Goal: Transaction & Acquisition: Purchase product/service

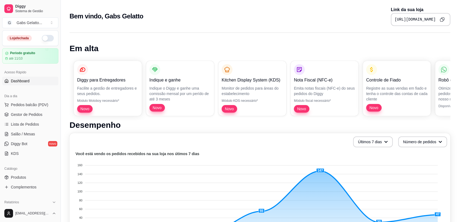
click at [46, 36] on button "button" at bounding box center [48, 38] width 12 height 7
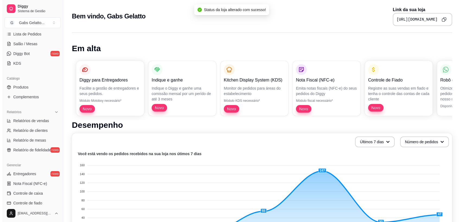
scroll to position [168, 0]
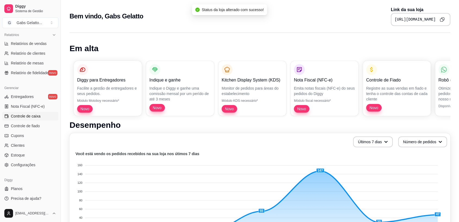
click at [37, 118] on span "Controle de caixa" at bounding box center [26, 116] width 30 height 5
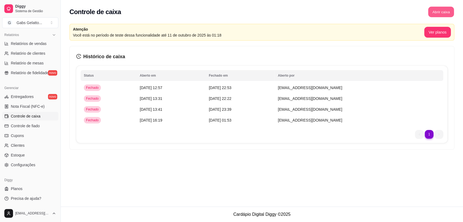
click at [439, 15] on button "Abrir caixa" at bounding box center [441, 12] width 26 height 11
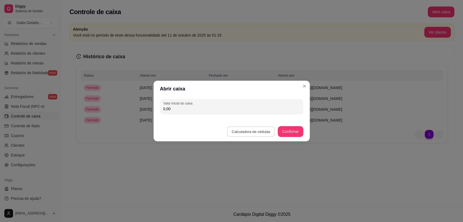
click at [237, 128] on button "Calculadora de cédulas" at bounding box center [251, 132] width 48 height 11
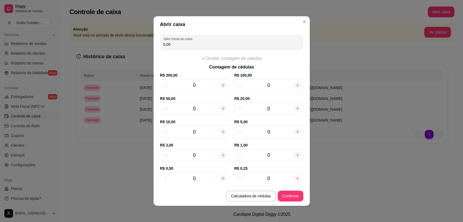
click at [273, 103] on div "0" at bounding box center [268, 109] width 69 height 12
type input "20,00"
type input "1"
type input "4"
type input "60,00"
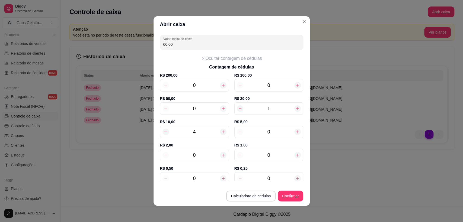
type input "4"
type input "5"
type input "85,00"
type input "5"
type input "3"
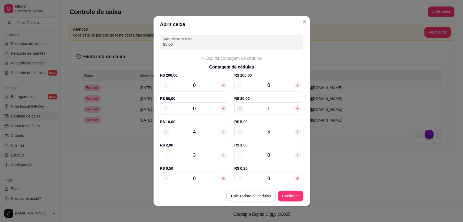
type input "91,00"
type input "30"
type input "145,00"
type input "30"
type input "1"
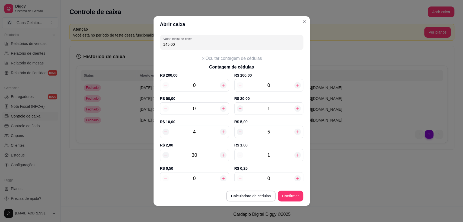
type input "146,00"
type input "19"
type input "164,00"
type input "19"
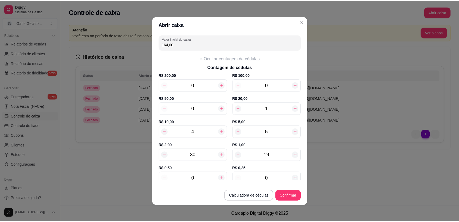
scroll to position [1, 0]
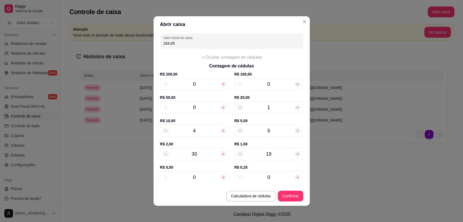
type input "1"
type input "164,25"
type input "1"
click at [294, 194] on button "Confirmar" at bounding box center [290, 196] width 25 height 11
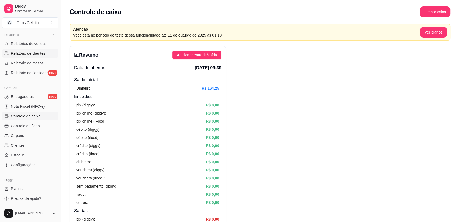
scroll to position [17, 0]
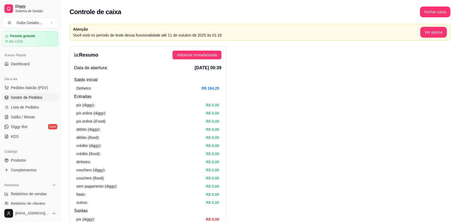
click at [25, 98] on span "Gestor de Pedidos" at bounding box center [26, 97] width 31 height 5
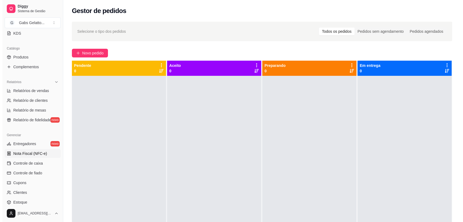
scroll to position [151, 0]
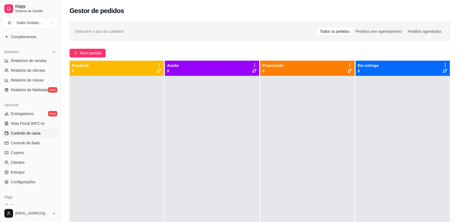
click at [33, 135] on span "Controle de caixa" at bounding box center [26, 133] width 30 height 5
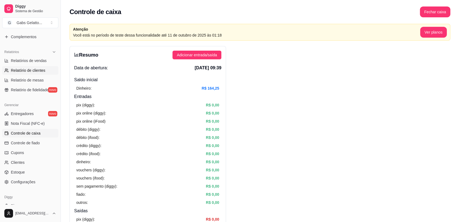
click at [44, 70] on span "Relatório de clientes" at bounding box center [28, 70] width 34 height 5
select select "30"
select select "HIGHEST_TOTAL_SPENT_WITH_ORDERS"
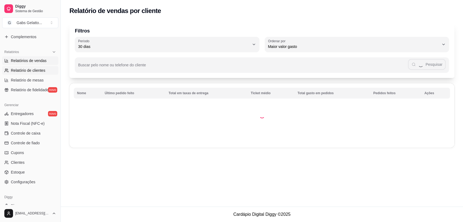
click at [45, 61] on span "Relatórios de vendas" at bounding box center [29, 60] width 36 height 5
select select "ALL"
select select "0"
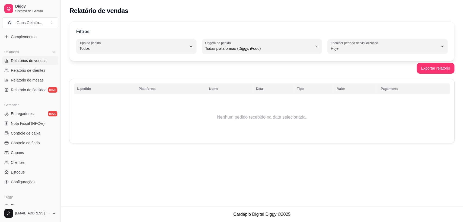
click at [39, 60] on span "Relatórios de vendas" at bounding box center [29, 60] width 36 height 5
click at [39, 59] on span "Relatórios de vendas" at bounding box center [29, 60] width 36 height 5
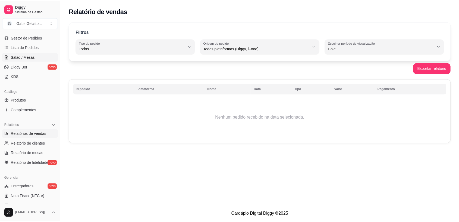
scroll to position [47, 0]
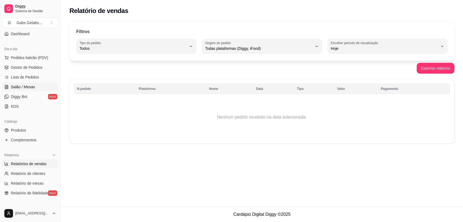
click at [28, 87] on span "Salão / Mesas" at bounding box center [23, 86] width 24 height 5
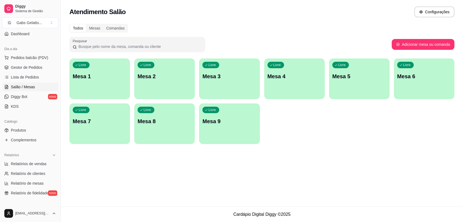
click at [110, 81] on div "Livre Mesa 1" at bounding box center [99, 76] width 61 height 34
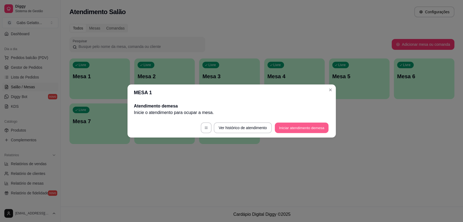
click at [291, 131] on button "Iniciar atendimento de mesa" at bounding box center [302, 128] width 54 height 11
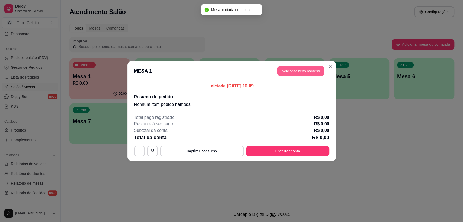
click at [305, 74] on button "Adicionar itens na mesa" at bounding box center [301, 71] width 47 height 11
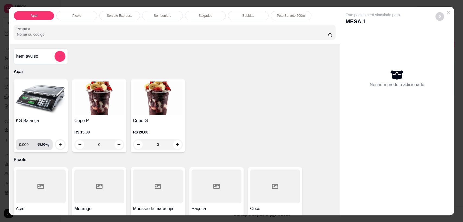
click at [26, 145] on input "0.000" at bounding box center [28, 144] width 18 height 11
type input "0.226"
click at [61, 145] on button "increase-product-quantity" at bounding box center [60, 145] width 9 height 9
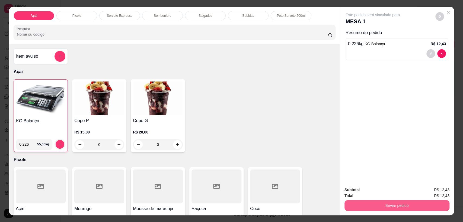
click at [395, 205] on button "Enviar pedido" at bounding box center [397, 205] width 105 height 11
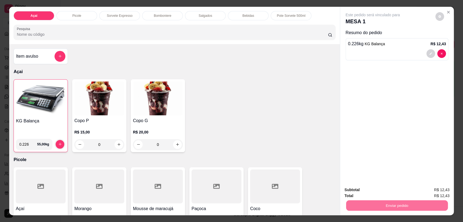
click at [441, 194] on button "Enviar pedido" at bounding box center [435, 192] width 30 height 10
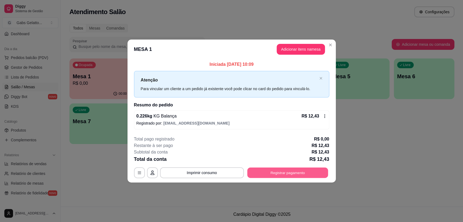
click at [291, 175] on button "Registrar pagamento" at bounding box center [287, 173] width 81 height 11
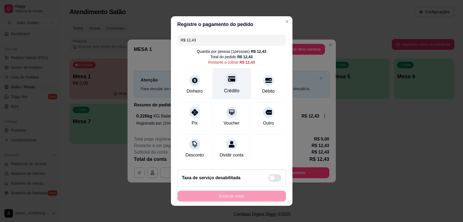
click at [235, 83] on div "Crédito" at bounding box center [231, 84] width 38 height 32
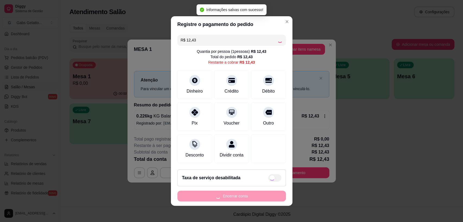
type input "R$ 0,00"
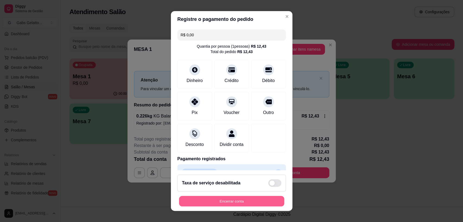
click at [232, 143] on section "Registre o pagamento do pedido R$ 0,00 Quantia por pessoa ( 1 pessoas) R$ 12,43…" at bounding box center [232, 111] width 122 height 200
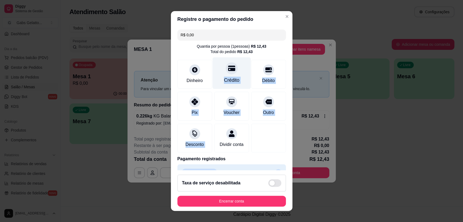
drag, startPoint x: 226, startPoint y: 83, endPoint x: 227, endPoint y: 70, distance: 13.0
click at [227, 70] on div "R$ 0,00 Quantia por pessoa ( 1 pessoas) R$ 12,43 Total do pedido R$ 12,43 Dinhe…" at bounding box center [232, 98] width 122 height 143
click at [228, 70] on icon at bounding box center [231, 68] width 7 height 5
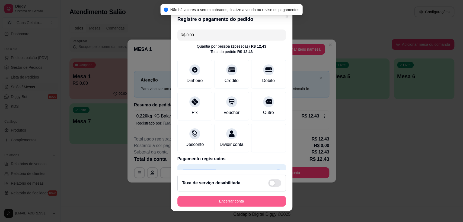
click at [237, 202] on button "Encerrar conta" at bounding box center [231, 201] width 109 height 11
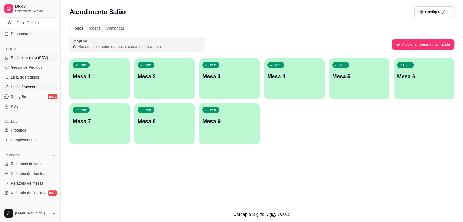
click at [29, 55] on span "Pedidos balcão (PDV)" at bounding box center [29, 57] width 37 height 5
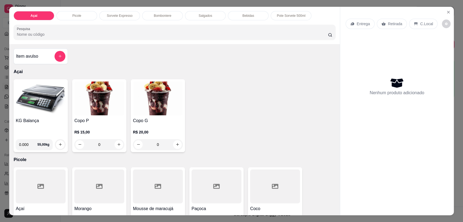
click at [26, 144] on input "0.000" at bounding box center [28, 144] width 18 height 11
type input "0.170"
click at [58, 145] on icon "increase-product-quantity" at bounding box center [60, 145] width 4 height 4
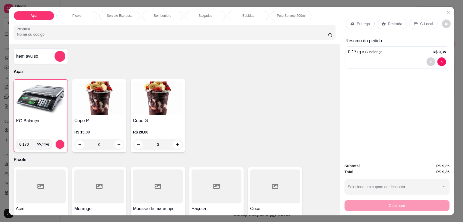
click at [422, 26] on p "C.Local" at bounding box center [426, 23] width 13 height 5
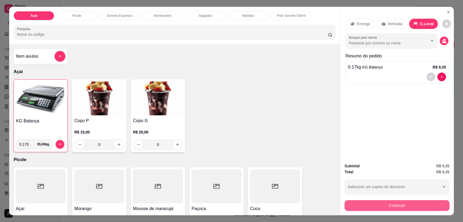
click at [419, 209] on button "Continuar" at bounding box center [397, 205] width 105 height 11
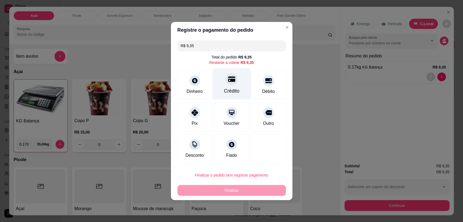
click at [231, 81] on icon at bounding box center [231, 79] width 7 height 5
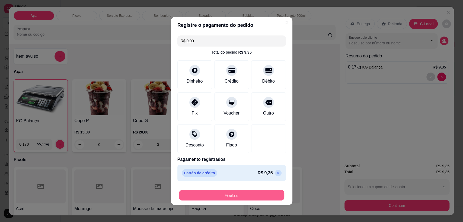
click at [241, 194] on button "Finalizar" at bounding box center [231, 195] width 105 height 11
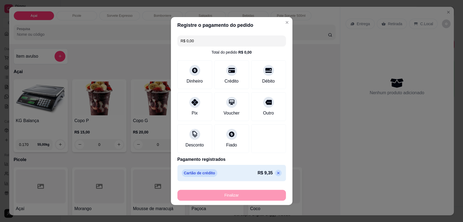
type input "-R$ 9,35"
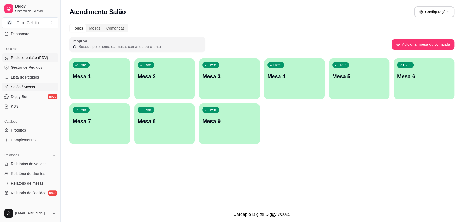
click at [37, 55] on button "Pedidos balcão (PDV)" at bounding box center [30, 57] width 56 height 9
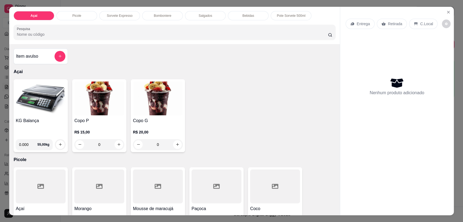
click at [26, 146] on input "0.000" at bounding box center [28, 144] width 18 height 11
type input "0.212"
click at [58, 146] on icon "increase-product-quantity" at bounding box center [60, 145] width 4 height 4
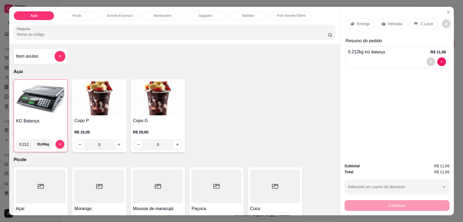
click at [423, 26] on p "C.Local" at bounding box center [426, 23] width 13 height 5
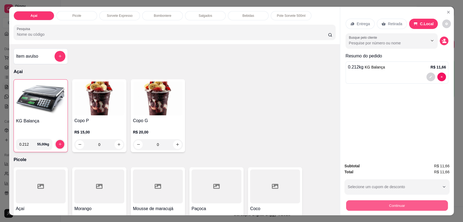
click at [391, 206] on button "Continuar" at bounding box center [397, 206] width 102 height 11
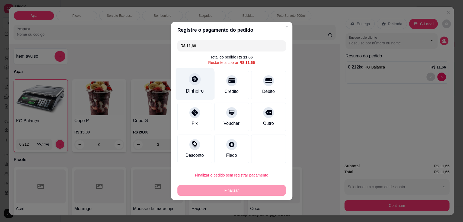
click at [201, 82] on div "Dinheiro" at bounding box center [195, 84] width 38 height 32
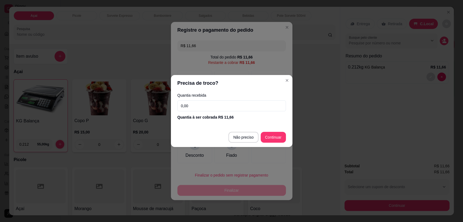
click at [241, 104] on input "0,00" at bounding box center [231, 106] width 109 height 11
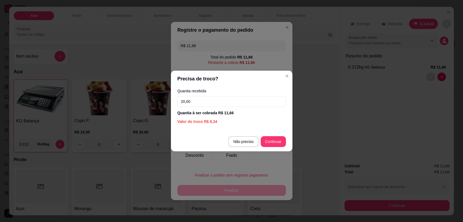
type input "20,00"
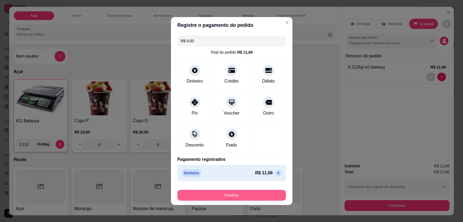
click at [237, 197] on button "Finalizar" at bounding box center [231, 195] width 109 height 11
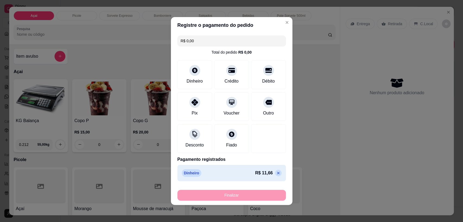
type input "-R$ 11,66"
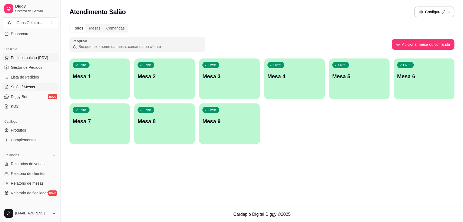
click at [29, 54] on button "Pedidos balcão (PDV)" at bounding box center [30, 57] width 56 height 9
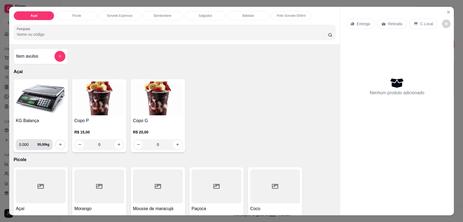
click at [27, 145] on input "0.000" at bounding box center [28, 144] width 18 height 11
type input "0.206"
click at [58, 144] on icon "increase-product-quantity" at bounding box center [60, 145] width 4 height 4
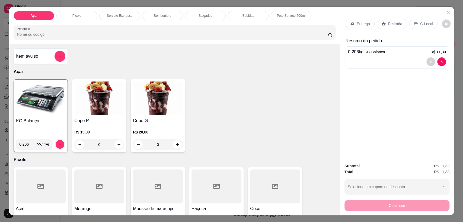
click at [416, 26] on div "C.Local" at bounding box center [423, 24] width 28 height 10
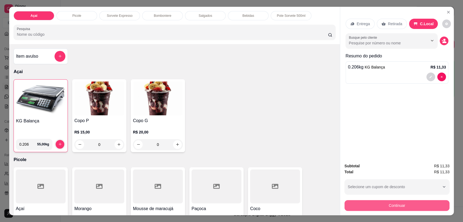
click at [403, 209] on button "Continuar" at bounding box center [397, 205] width 105 height 11
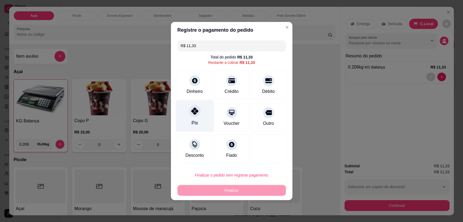
click at [196, 117] on div "Pix" at bounding box center [195, 116] width 38 height 32
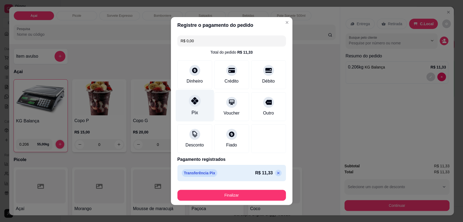
click at [199, 104] on div "Pix" at bounding box center [195, 106] width 38 height 32
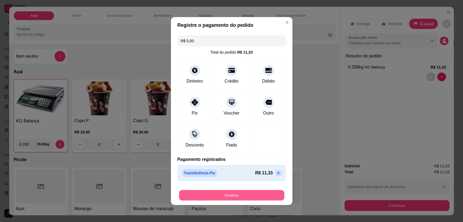
click at [252, 196] on button "Finalizar" at bounding box center [231, 195] width 105 height 11
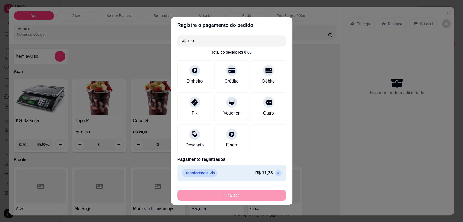
type input "-R$ 11,33"
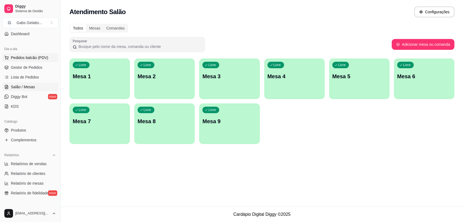
click at [35, 59] on span "Pedidos balcão (PDV)" at bounding box center [29, 57] width 37 height 5
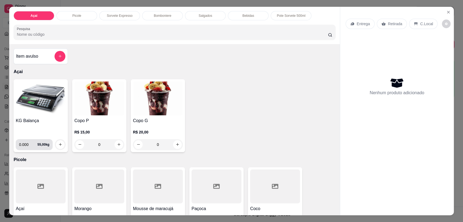
click at [26, 148] on input "0.000" at bounding box center [28, 144] width 18 height 11
type input "0.426"
click at [59, 144] on icon "increase-product-quantity" at bounding box center [60, 145] width 4 height 4
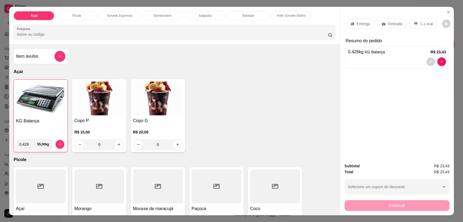
click at [416, 26] on div "C.Local" at bounding box center [423, 24] width 28 height 10
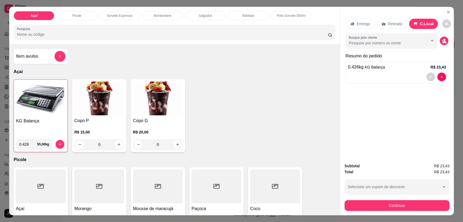
click at [388, 212] on div "Subtotal R$ 23,43 Total R$ 23,43 Selecione um cupom de desconto Selecione um cu…" at bounding box center [397, 187] width 114 height 57
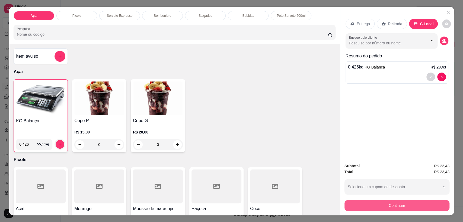
click at [409, 207] on button "Continuar" at bounding box center [397, 205] width 105 height 11
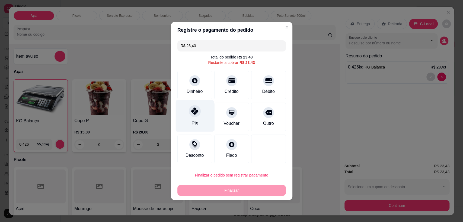
click at [189, 113] on div at bounding box center [195, 111] width 12 height 12
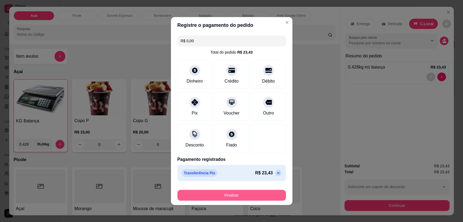
click at [238, 198] on button "Finalizar" at bounding box center [231, 195] width 109 height 11
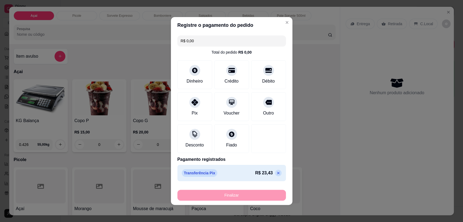
type input "-R$ 23,43"
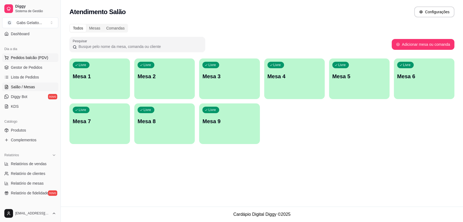
click at [37, 53] on button "Pedidos balcão (PDV)" at bounding box center [30, 57] width 56 height 9
click at [37, 56] on div "Item avulso" at bounding box center [37, 55] width 50 height 11
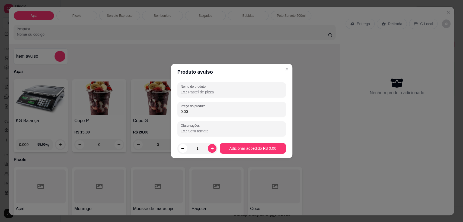
click at [198, 112] on input "0,00" at bounding box center [232, 111] width 102 height 5
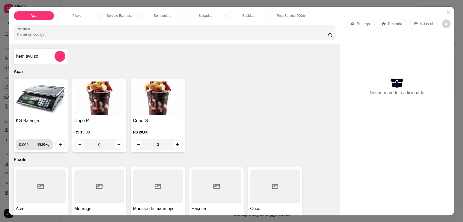
click at [25, 146] on input "0.000" at bounding box center [28, 144] width 18 height 11
type input "0.304"
click at [59, 148] on button "increase-product-quantity" at bounding box center [60, 145] width 9 height 9
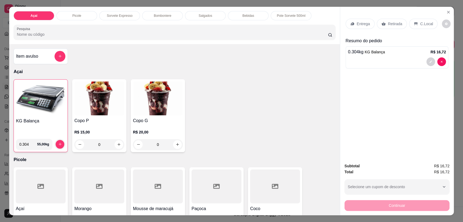
click at [424, 23] on p "C.Local" at bounding box center [426, 23] width 13 height 5
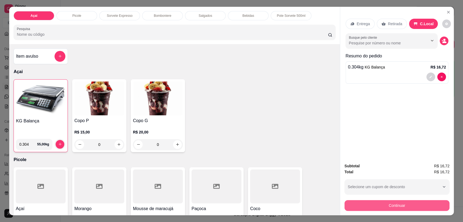
click at [399, 205] on button "Continuar" at bounding box center [397, 205] width 105 height 11
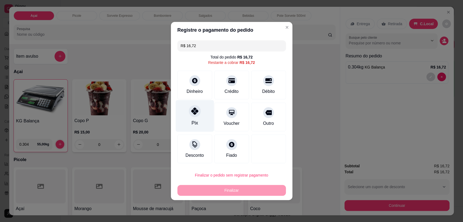
click at [194, 112] on icon at bounding box center [194, 111] width 7 height 7
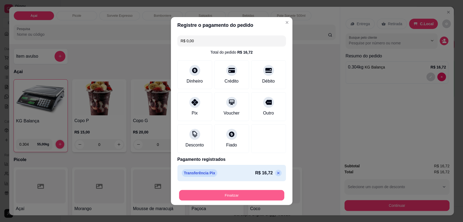
click at [232, 196] on button "Finalizar" at bounding box center [231, 195] width 105 height 11
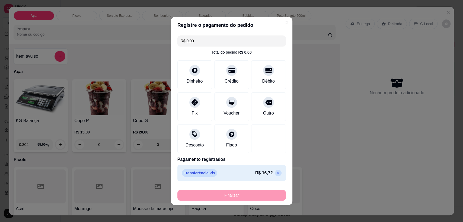
type input "-R$ 16,72"
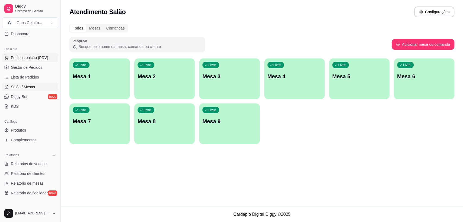
click at [20, 61] on button "Pedidos balcão (PDV)" at bounding box center [30, 57] width 56 height 9
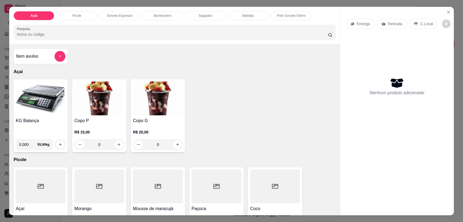
click at [25, 145] on input "0.000" at bounding box center [28, 144] width 18 height 11
type input "0.282"
click at [59, 143] on icon "increase-product-quantity" at bounding box center [60, 145] width 4 height 4
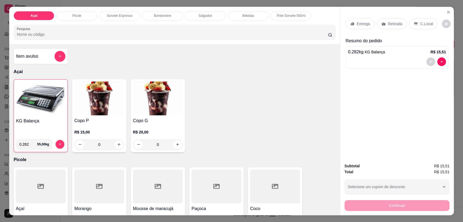
click at [420, 21] on p "C.Local" at bounding box center [426, 23] width 13 height 5
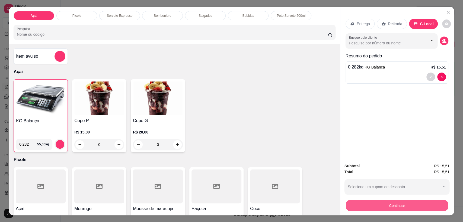
click at [378, 206] on button "Continuar" at bounding box center [397, 206] width 102 height 11
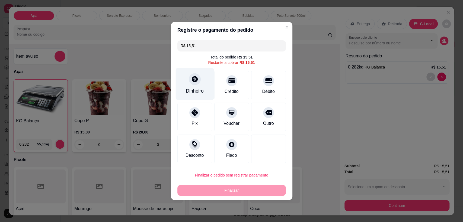
click at [195, 89] on div "Dinheiro" at bounding box center [195, 91] width 18 height 7
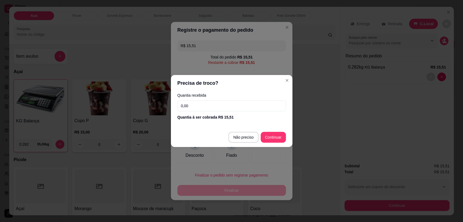
drag, startPoint x: 209, startPoint y: 107, endPoint x: 215, endPoint y: 100, distance: 9.6
click at [209, 107] on input "0,00" at bounding box center [231, 106] width 109 height 11
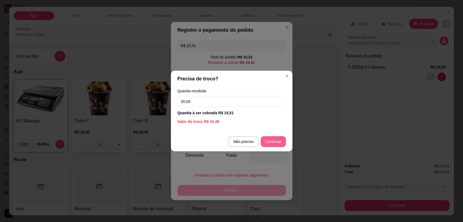
type input "50,00"
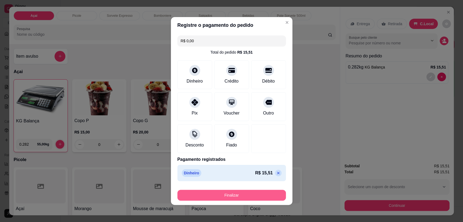
click at [260, 202] on footer "Finalizar" at bounding box center [232, 195] width 122 height 22
click at [262, 199] on button "Finalizar" at bounding box center [231, 195] width 105 height 11
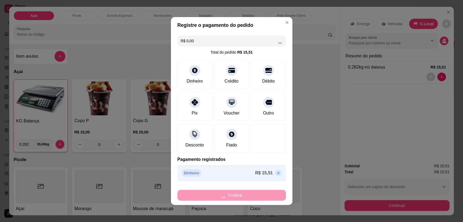
type input "-R$ 15,51"
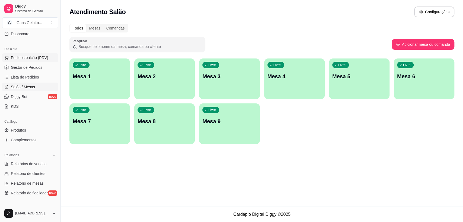
click at [34, 59] on span "Pedidos balcão (PDV)" at bounding box center [29, 57] width 37 height 5
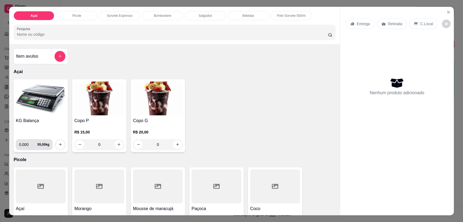
click at [26, 143] on input "0.000" at bounding box center [28, 144] width 18 height 11
type input "0.186"
click at [58, 145] on icon "increase-product-quantity" at bounding box center [60, 145] width 4 height 4
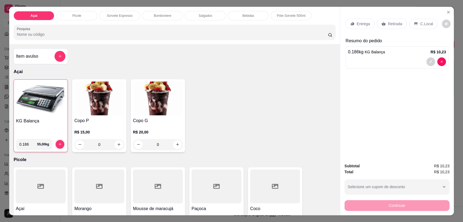
click at [423, 24] on p "C.Local" at bounding box center [426, 23] width 13 height 5
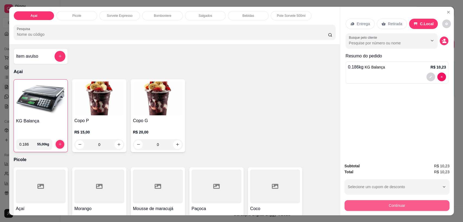
click at [373, 208] on button "Continuar" at bounding box center [397, 205] width 105 height 11
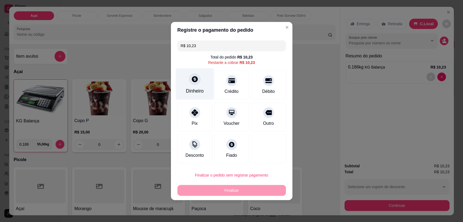
click at [197, 86] on div "Dinheiro" at bounding box center [195, 84] width 38 height 32
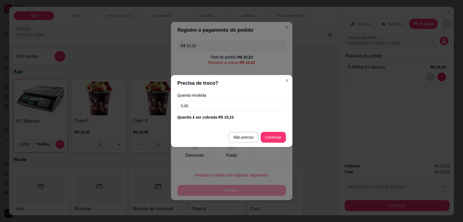
click at [203, 107] on input "0,00" at bounding box center [231, 106] width 109 height 11
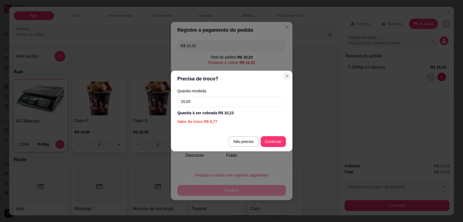
type input "20,00"
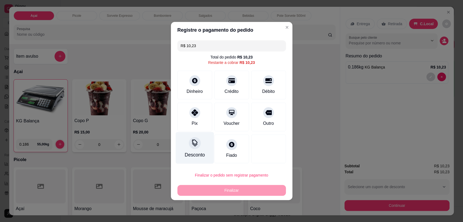
click at [194, 149] on div "Desconto" at bounding box center [195, 148] width 38 height 32
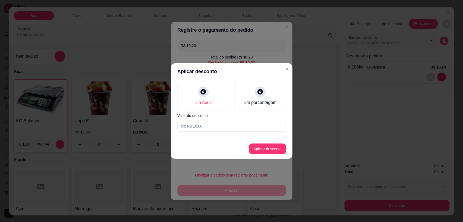
click at [202, 126] on input at bounding box center [231, 126] width 109 height 11
type input "0,23"
click at [261, 148] on button "Aplicar desconto" at bounding box center [268, 149] width 36 height 11
type input "R$ 10,00"
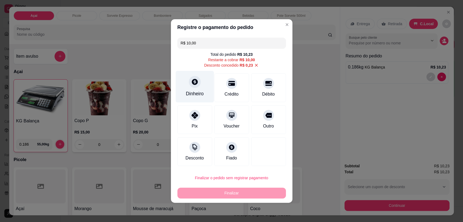
click at [182, 78] on div "Dinheiro" at bounding box center [195, 87] width 38 height 32
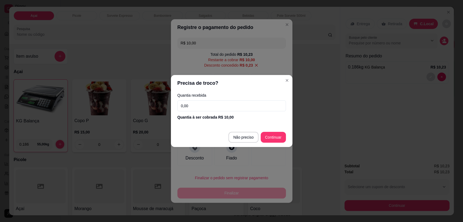
click at [228, 107] on input "0,00" at bounding box center [231, 106] width 109 height 11
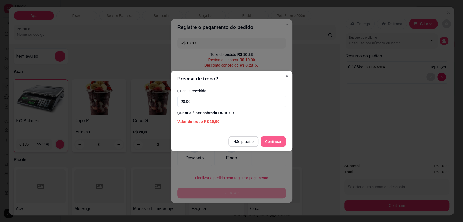
type input "20,00"
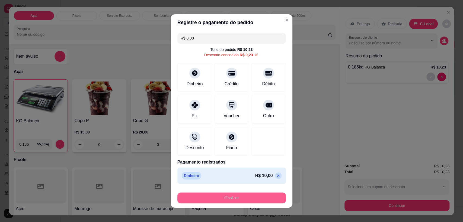
click at [224, 200] on button "Finalizar" at bounding box center [231, 198] width 109 height 11
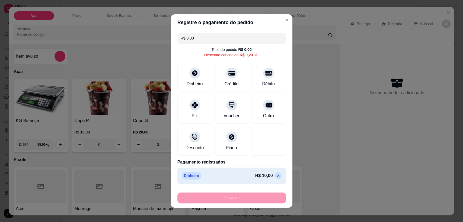
type input "-R$ 10,23"
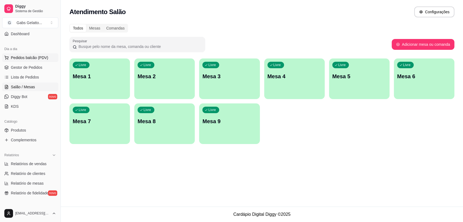
click at [30, 54] on button "Pedidos balcão (PDV)" at bounding box center [30, 57] width 56 height 9
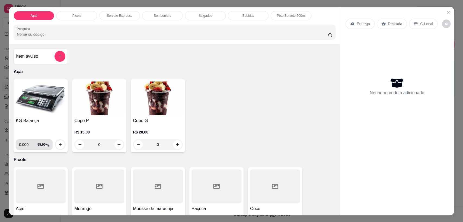
click at [27, 145] on input "0.000" at bounding box center [28, 144] width 18 height 11
type input "0.406"
click at [58, 146] on icon "increase-product-quantity" at bounding box center [60, 145] width 4 height 4
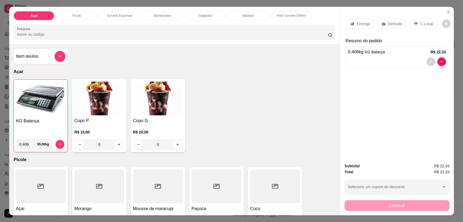
click at [422, 27] on div "C.Local" at bounding box center [423, 24] width 28 height 10
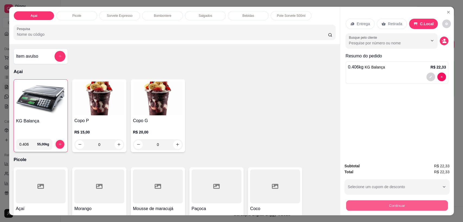
click at [402, 205] on button "Continuar" at bounding box center [397, 206] width 102 height 11
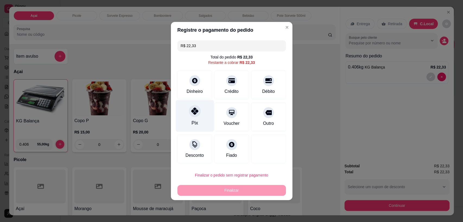
click at [189, 118] on div "Pix" at bounding box center [195, 116] width 38 height 32
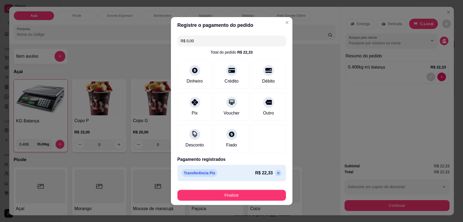
click at [232, 197] on button "Finalizar" at bounding box center [231, 195] width 109 height 11
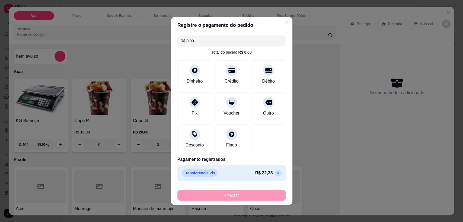
type input "-R$ 22,33"
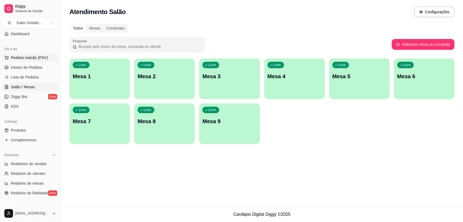
click at [24, 60] on span "Pedidos balcão (PDV)" at bounding box center [29, 57] width 37 height 5
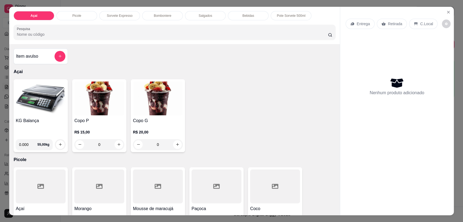
click at [24, 143] on input "0.000" at bounding box center [28, 144] width 18 height 11
click at [27, 144] on input "0.000" at bounding box center [28, 144] width 18 height 11
type input "0.234"
click at [58, 145] on icon "increase-product-quantity" at bounding box center [60, 145] width 4 height 4
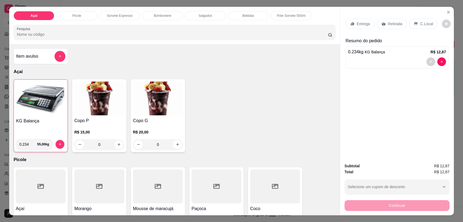
drag, startPoint x: 421, startPoint y: 25, endPoint x: 418, endPoint y: 26, distance: 3.6
click at [421, 24] on p "C.Local" at bounding box center [426, 23] width 13 height 5
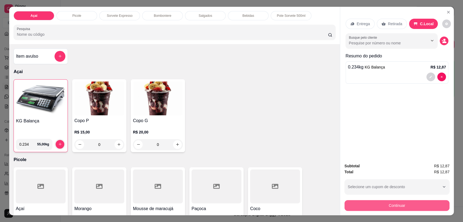
click at [385, 211] on button "Continuar" at bounding box center [397, 205] width 105 height 11
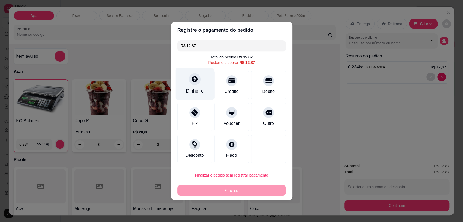
click at [194, 87] on div "Dinheiro" at bounding box center [195, 84] width 38 height 32
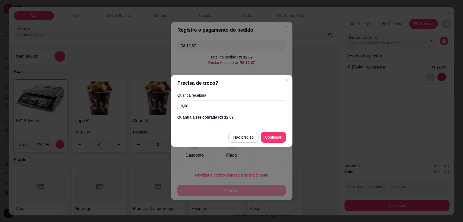
click at [209, 106] on input "0,00" at bounding box center [231, 106] width 109 height 11
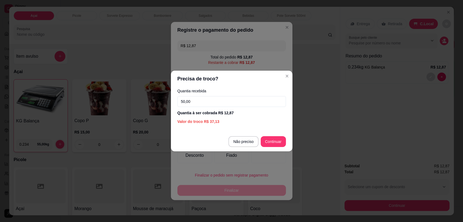
type input "50,00"
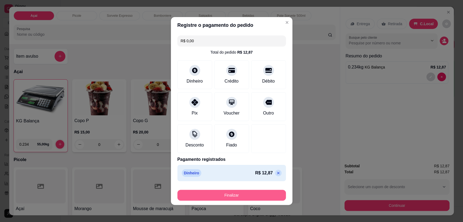
click at [237, 198] on button "Finalizar" at bounding box center [231, 195] width 109 height 11
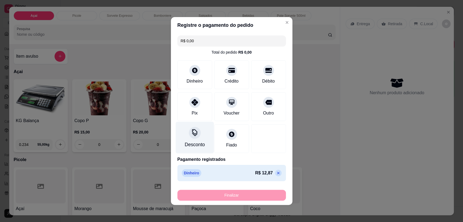
type input "-R$ 12,87"
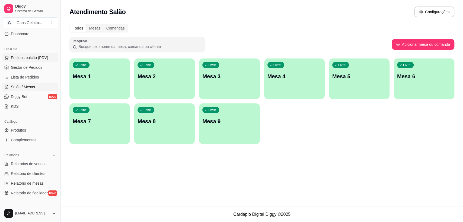
click at [39, 58] on span "Pedidos balcão (PDV)" at bounding box center [29, 57] width 37 height 5
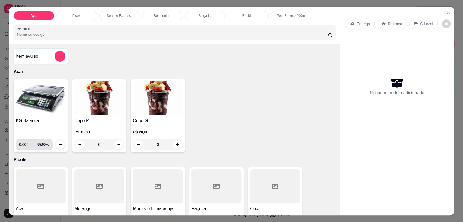
click at [26, 144] on input "0.000" at bounding box center [28, 144] width 18 height 11
type input "0.330"
click at [59, 145] on icon "increase-product-quantity" at bounding box center [60, 145] width 4 height 4
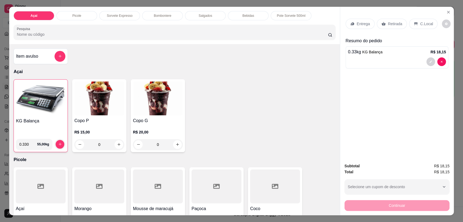
click at [414, 23] on icon at bounding box center [416, 23] width 4 height 3
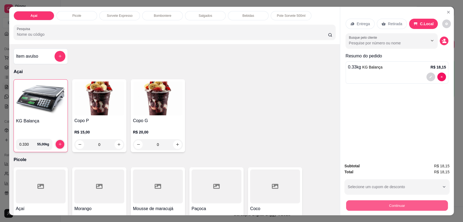
click at [400, 205] on button "Continuar" at bounding box center [397, 206] width 102 height 11
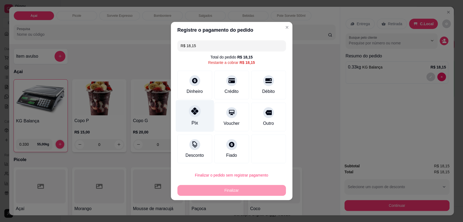
click at [186, 120] on div "Pix" at bounding box center [195, 116] width 38 height 32
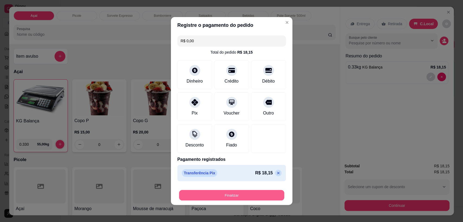
click at [242, 196] on button "Finalizar" at bounding box center [231, 195] width 105 height 11
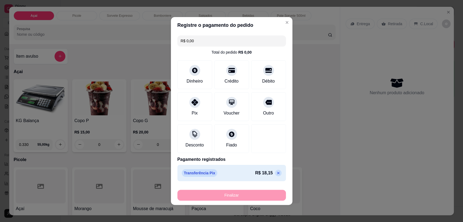
type input "-R$ 18,15"
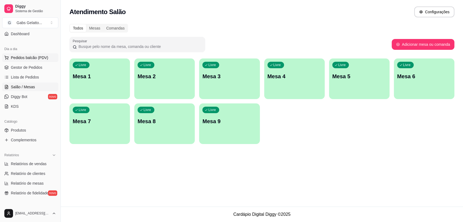
click at [41, 56] on span "Pedidos balcão (PDV)" at bounding box center [29, 57] width 37 height 5
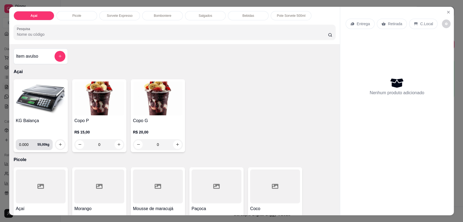
click at [26, 142] on input "0.000" at bounding box center [28, 144] width 18 height 11
type input "0.304"
click at [58, 143] on icon "increase-product-quantity" at bounding box center [60, 145] width 4 height 4
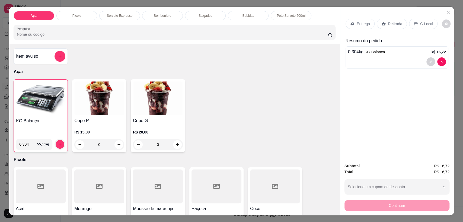
click at [415, 23] on div "C.Local" at bounding box center [423, 24] width 28 height 10
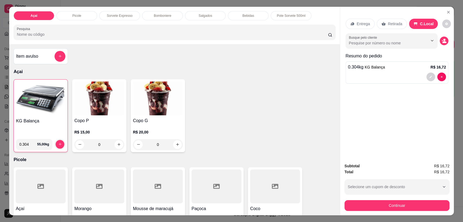
click at [380, 208] on button "Continuar" at bounding box center [397, 205] width 105 height 11
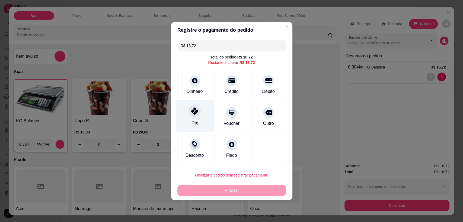
click at [200, 116] on div "Pix" at bounding box center [195, 116] width 38 height 32
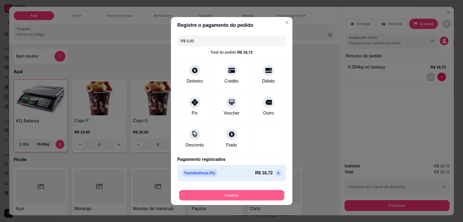
click at [233, 193] on button "Finalizar" at bounding box center [231, 195] width 105 height 11
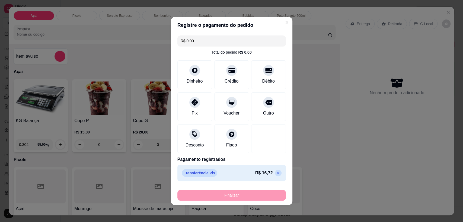
type input "-R$ 16,72"
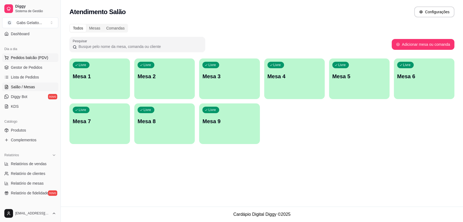
click at [40, 59] on span "Pedidos balcão (PDV)" at bounding box center [29, 57] width 37 height 5
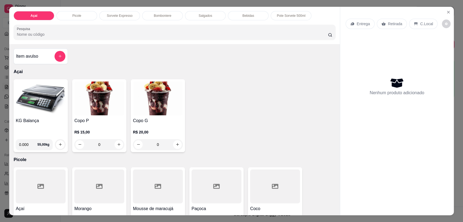
click at [27, 144] on input "0.000" at bounding box center [28, 144] width 18 height 11
type input "0.330"
click at [56, 145] on button "increase-product-quantity" at bounding box center [60, 145] width 8 height 8
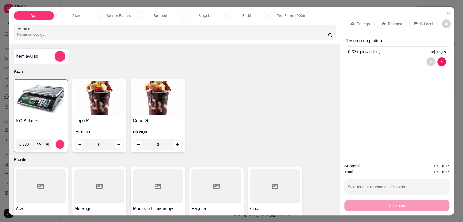
click at [414, 24] on icon at bounding box center [416, 24] width 4 height 4
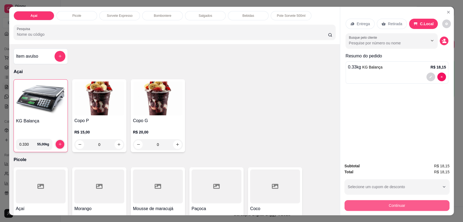
click at [388, 211] on button "Continuar" at bounding box center [397, 205] width 105 height 11
click at [395, 204] on button "Continuar" at bounding box center [397, 205] width 105 height 11
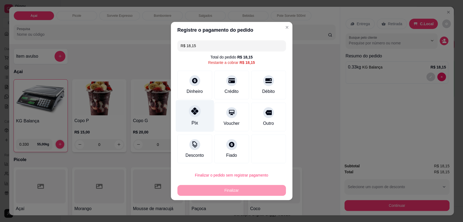
click at [197, 110] on icon at bounding box center [194, 111] width 7 height 7
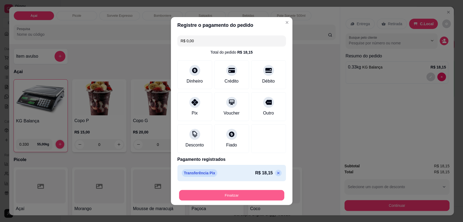
click at [253, 193] on button "Finalizar" at bounding box center [231, 195] width 105 height 11
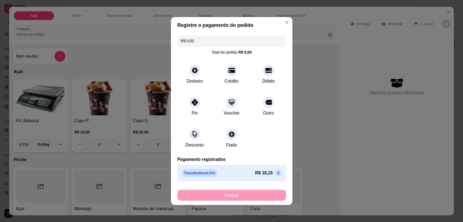
type input "-R$ 18,15"
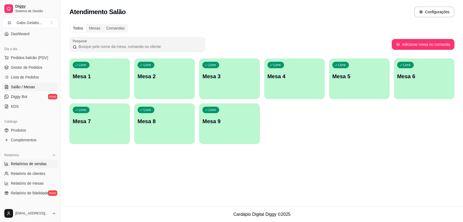
click at [15, 165] on span "Relatórios de vendas" at bounding box center [29, 163] width 36 height 5
select select "ALL"
select select "0"
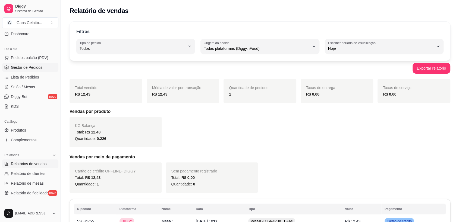
click at [24, 63] on link "Gestor de Pedidos" at bounding box center [30, 67] width 56 height 9
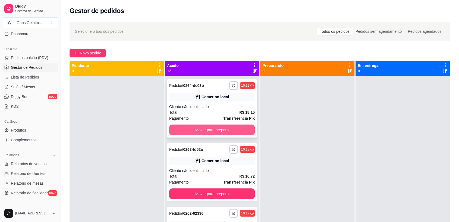
click at [197, 128] on button "Mover para preparo" at bounding box center [211, 130] width 85 height 11
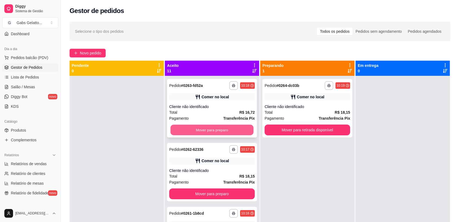
click at [196, 130] on button "Mover para preparo" at bounding box center [211, 130] width 83 height 11
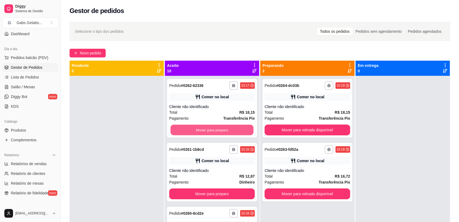
click at [196, 130] on button "Mover para preparo" at bounding box center [211, 130] width 83 height 11
click at [196, 130] on button "Mover para preparo" at bounding box center [211, 130] width 85 height 11
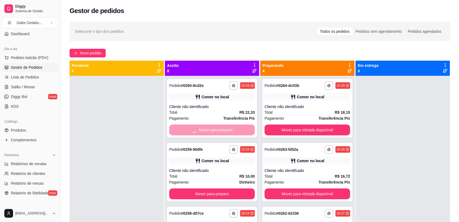
click at [196, 189] on button "Mover para preparo" at bounding box center [211, 194] width 85 height 11
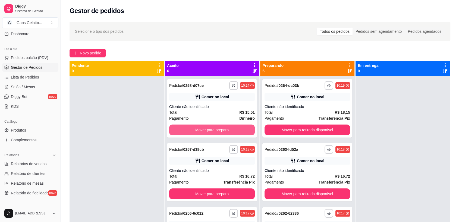
click at [196, 130] on button "Mover para preparo" at bounding box center [211, 130] width 85 height 11
click at [196, 130] on button "Mover para preparo" at bounding box center [211, 130] width 83 height 11
click at [196, 130] on button "Mover para preparo" at bounding box center [211, 130] width 85 height 11
click at [197, 130] on button "Mover para preparo" at bounding box center [211, 130] width 83 height 11
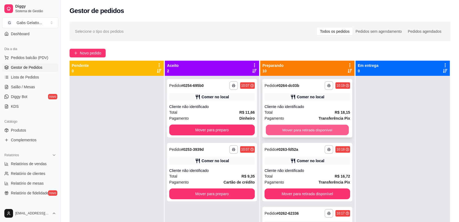
click at [307, 133] on button "Mover para retirada disponível" at bounding box center [307, 130] width 83 height 11
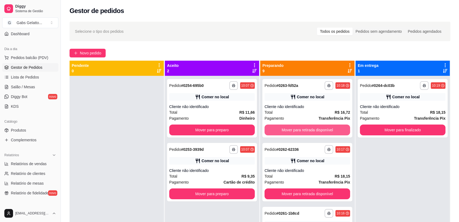
click at [308, 133] on button "Mover para retirada disponível" at bounding box center [306, 130] width 85 height 11
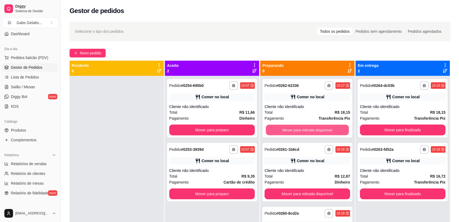
click at [308, 133] on button "Mover para retirada disponível" at bounding box center [307, 130] width 83 height 11
click at [304, 134] on button "Mover para retirada disponível" at bounding box center [307, 130] width 83 height 11
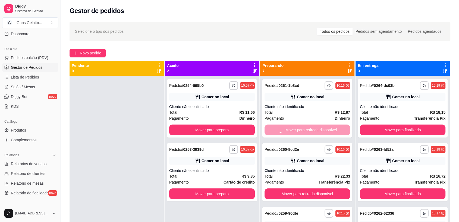
click at [304, 189] on button "Mover para retirada disponível" at bounding box center [306, 194] width 85 height 11
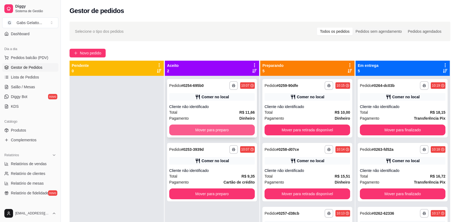
click at [247, 129] on button "Mover para preparo" at bounding box center [211, 130] width 85 height 11
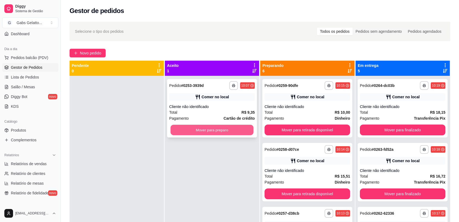
click at [239, 125] on button "Mover para preparo" at bounding box center [211, 130] width 83 height 11
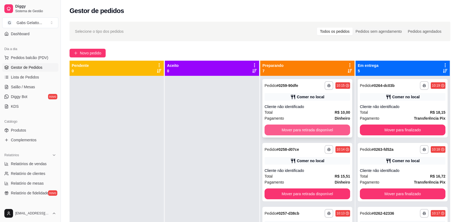
click at [298, 127] on button "Mover para retirada disponível" at bounding box center [306, 130] width 85 height 11
click at [298, 129] on button "Mover para retirada disponível" at bounding box center [306, 130] width 85 height 11
click at [297, 130] on button "Mover para retirada disponível" at bounding box center [306, 130] width 85 height 11
click at [297, 130] on button "Mover para retirada disponível" at bounding box center [307, 130] width 83 height 11
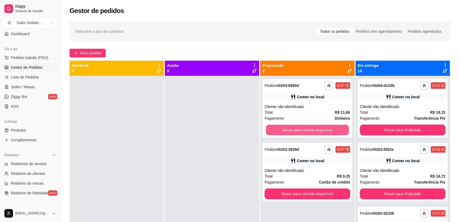
click at [297, 130] on button "Mover para retirada disponível" at bounding box center [307, 130] width 83 height 11
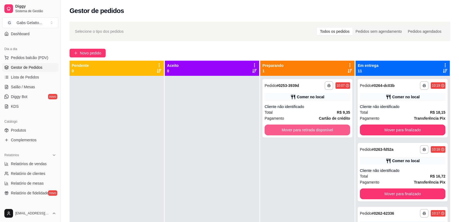
click at [297, 130] on button "Mover para retirada disponível" at bounding box center [306, 130] width 85 height 11
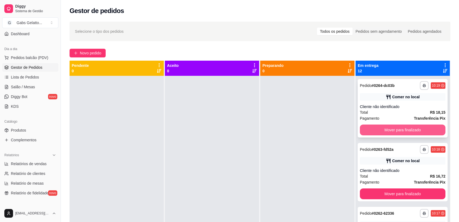
click at [375, 135] on button "Mover para finalizado" at bounding box center [401, 130] width 85 height 11
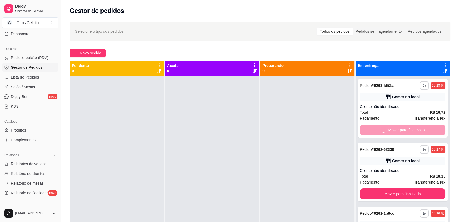
click at [375, 189] on button "Mover para finalizado" at bounding box center [401, 194] width 85 height 11
click at [375, 135] on button "Mover para finalizado" at bounding box center [402, 130] width 83 height 11
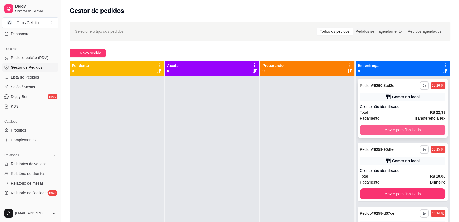
click at [380, 135] on button "Mover para finalizado" at bounding box center [401, 130] width 85 height 11
click at [385, 134] on button "Mover para finalizado" at bounding box center [402, 130] width 83 height 11
click at [385, 135] on button "Mover para finalizado" at bounding box center [402, 130] width 83 height 11
click at [385, 135] on button "Mover para finalizado" at bounding box center [401, 130] width 85 height 11
click at [385, 135] on button "Mover para finalizado" at bounding box center [402, 130] width 83 height 11
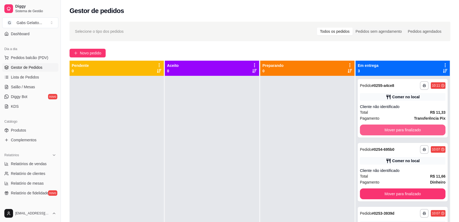
click at [386, 133] on button "Mover para finalizado" at bounding box center [401, 130] width 85 height 11
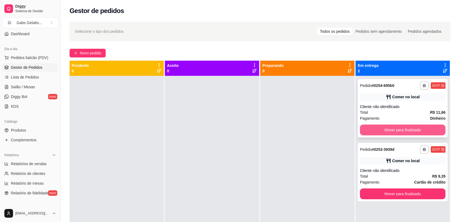
click at [415, 129] on button "Mover para finalizado" at bounding box center [401, 130] width 85 height 11
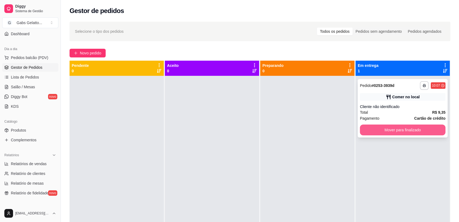
click at [411, 130] on button "Mover para finalizado" at bounding box center [401, 130] width 85 height 11
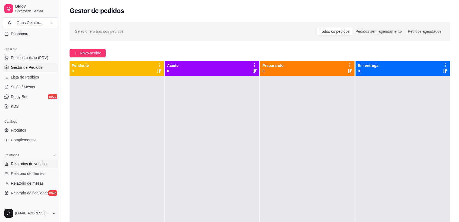
click at [32, 167] on link "Relatórios de vendas" at bounding box center [30, 164] width 56 height 9
select select "ALL"
select select "0"
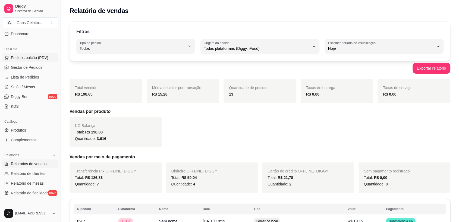
click at [29, 59] on span "Pedidos balcão (PDV)" at bounding box center [29, 57] width 37 height 5
